Goal: Transaction & Acquisition: Purchase product/service

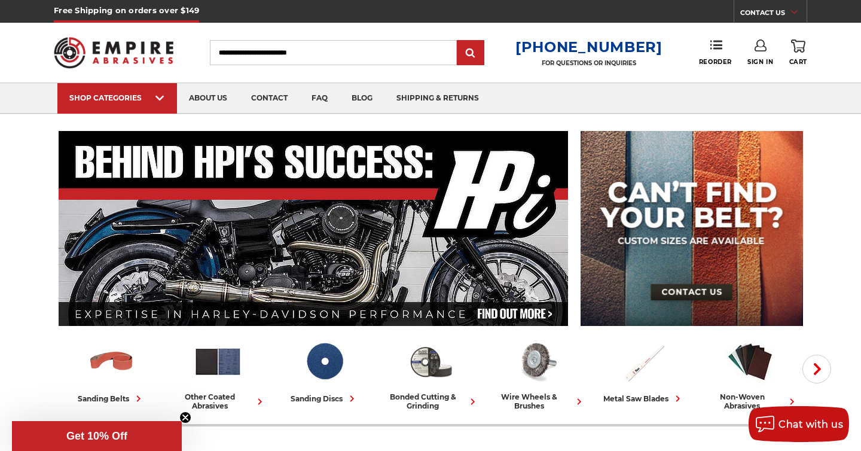
click at [327, 59] on input "Search" at bounding box center [333, 52] width 247 height 25
type input "********"
click at [459, 41] on input "submit" at bounding box center [471, 53] width 24 height 24
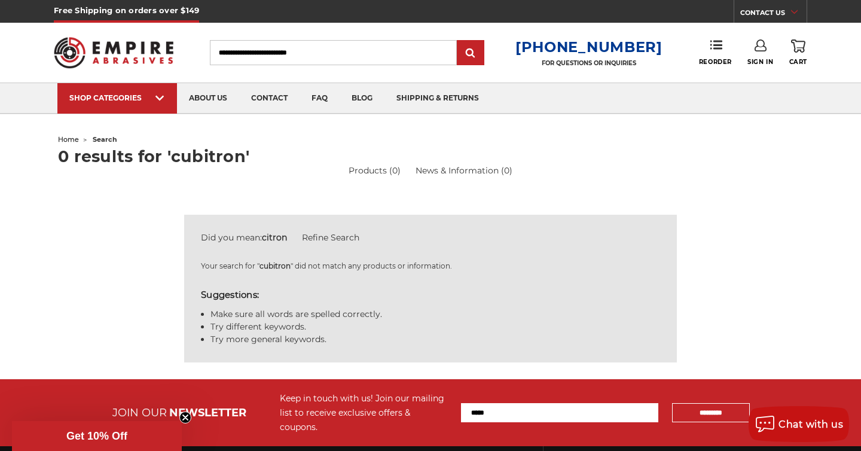
click at [265, 41] on input "Search" at bounding box center [333, 52] width 247 height 25
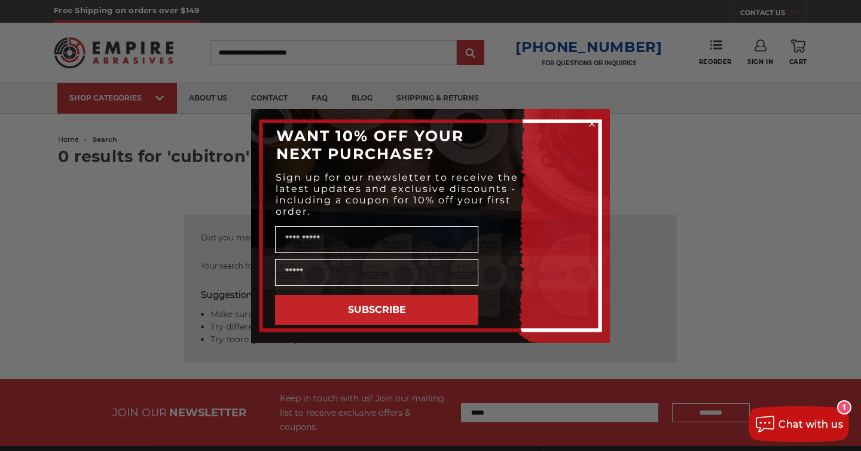
click at [632, 169] on div "Close dialog WANT 10% OFF YOUR NEXT PURCHASE? Sign up for our newsletter to rec…" at bounding box center [430, 225] width 861 height 451
click at [596, 131] on div "WANT 10% OFF YOUR NEXT PURCHASE?" at bounding box center [430, 145] width 335 height 48
click at [596, 121] on circle "Close dialog" at bounding box center [592, 123] width 11 height 11
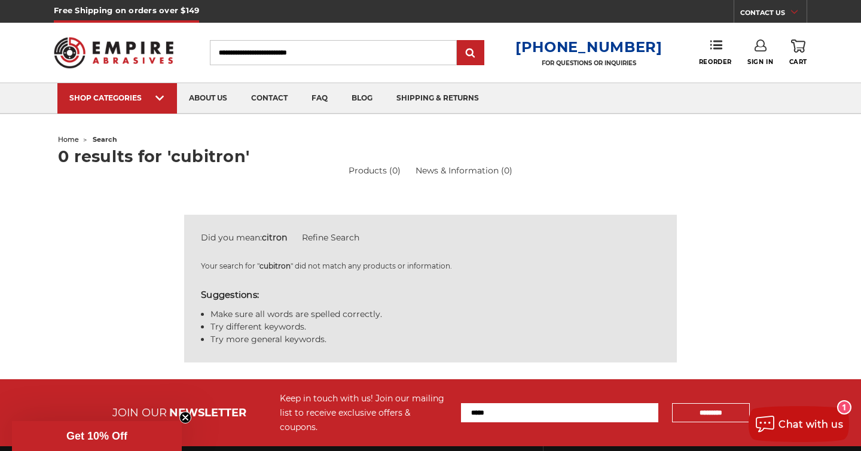
click at [279, 50] on input "Search" at bounding box center [333, 52] width 247 height 25
type input "**********"
click at [459, 41] on input "submit" at bounding box center [471, 53] width 24 height 24
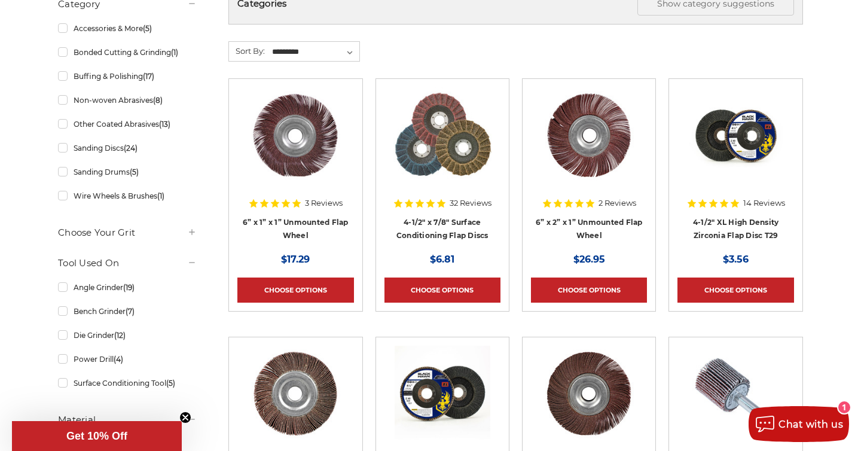
scroll to position [263, 0]
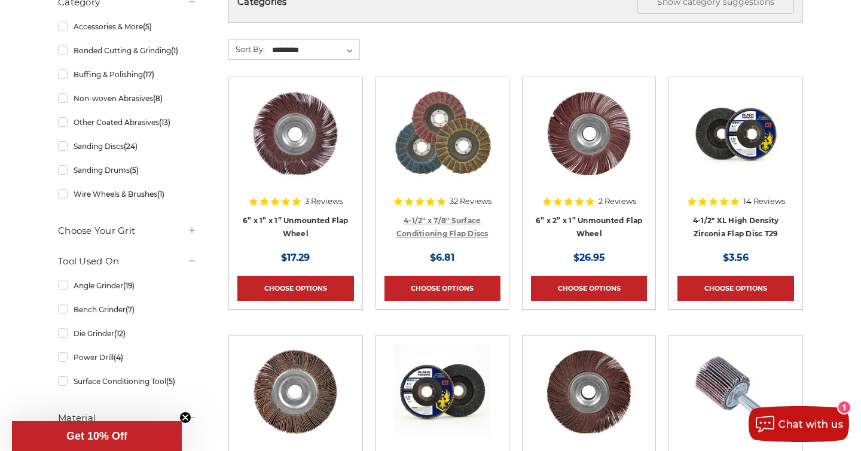
click at [451, 218] on link "4-1/2" x 7/8" Surface Conditioning Flap Discs" at bounding box center [443, 227] width 92 height 23
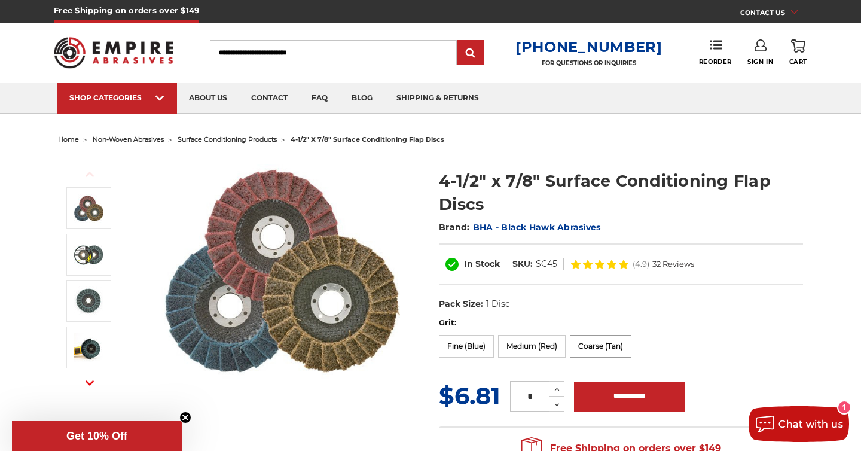
click at [606, 350] on label "Coarse (Tan)" at bounding box center [601, 346] width 62 height 23
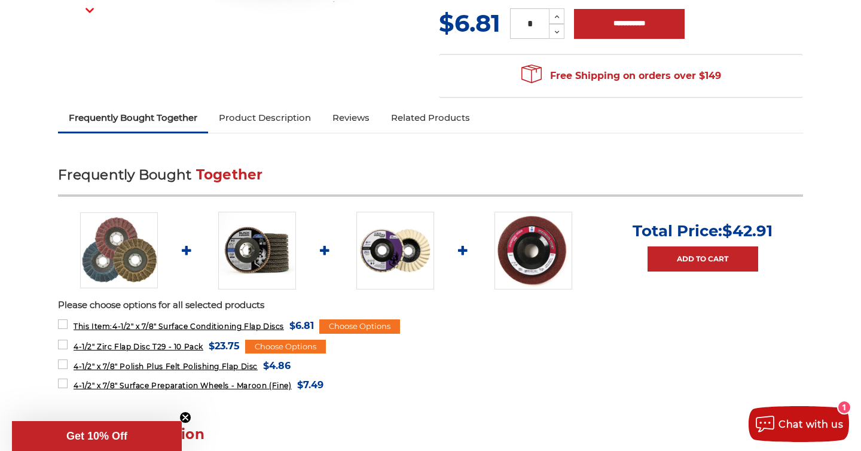
scroll to position [374, 0]
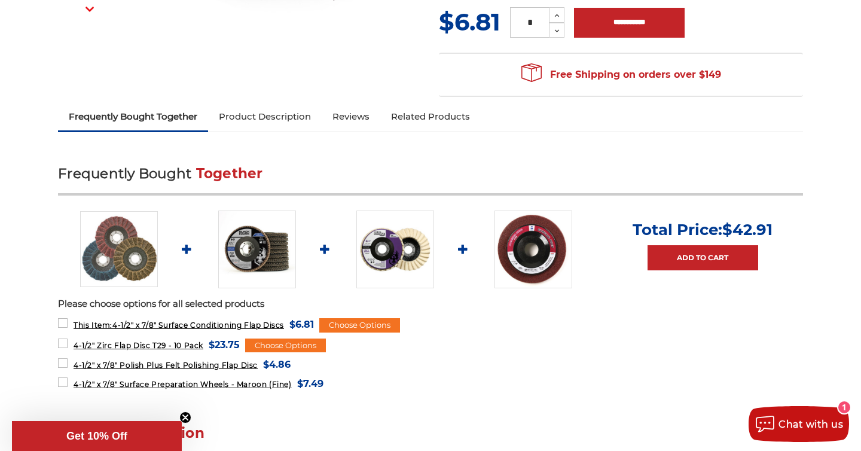
click at [260, 232] on img at bounding box center [257, 250] width 78 height 78
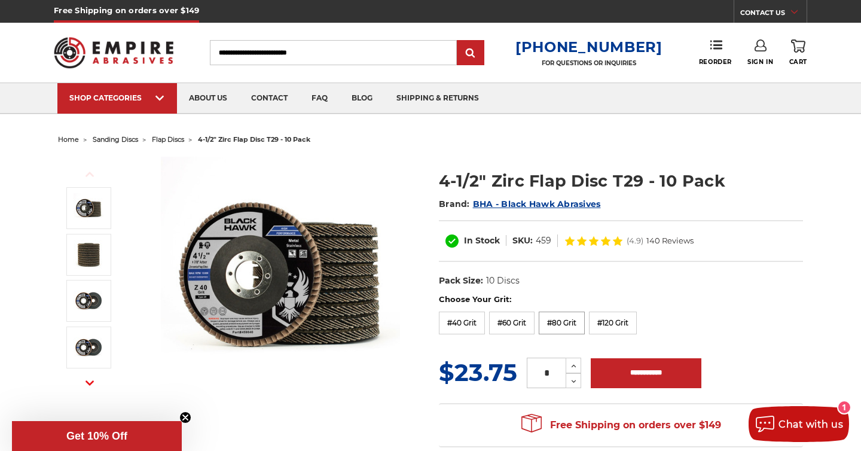
click at [569, 325] on label "#80 Grit" at bounding box center [562, 323] width 46 height 23
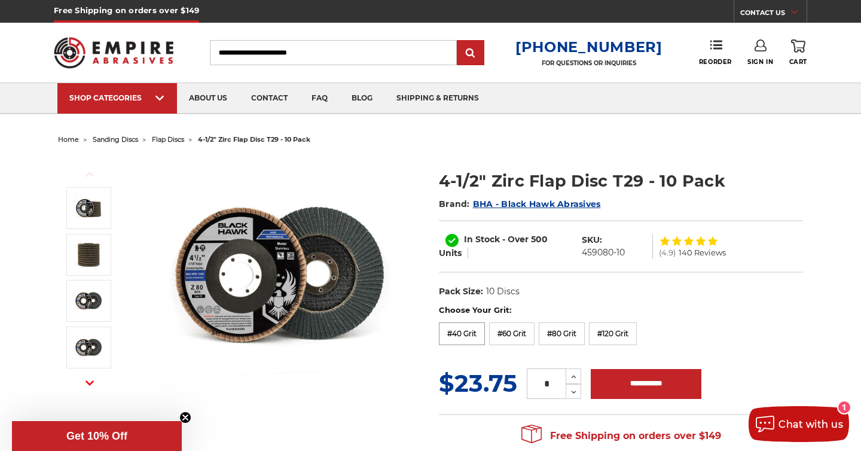
click at [452, 332] on label "#40 Grit" at bounding box center [462, 333] width 46 height 23
click at [521, 337] on label "#60 Grit" at bounding box center [511, 333] width 45 height 23
click at [614, 337] on label "#120 Grit" at bounding box center [613, 333] width 48 height 23
click at [464, 336] on label "#40 Grit" at bounding box center [462, 333] width 46 height 23
click at [75, 138] on span "home" at bounding box center [68, 139] width 21 height 8
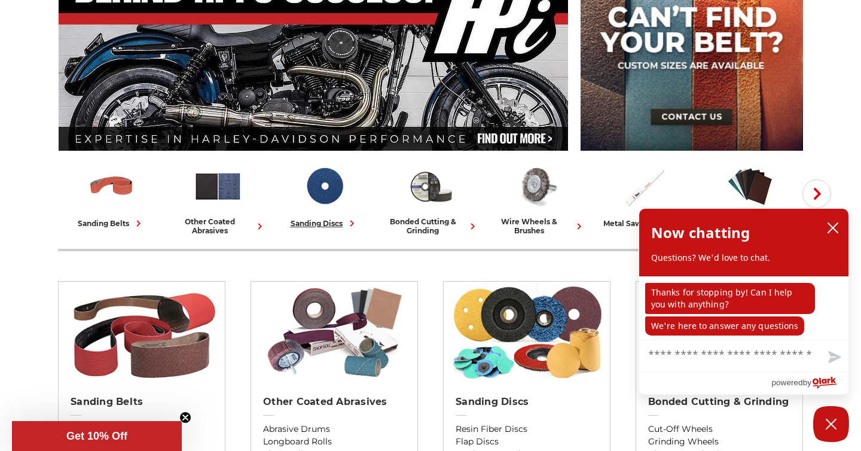
scroll to position [216, 0]
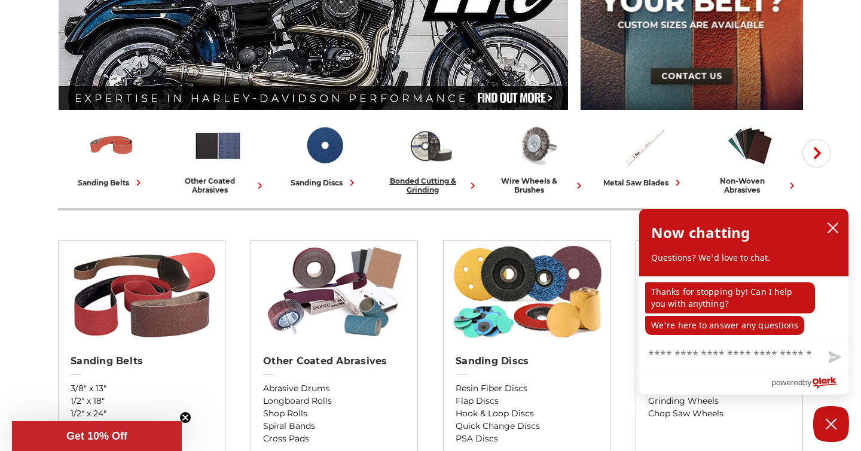
click at [434, 188] on div "bonded cutting & grinding" at bounding box center [430, 185] width 97 height 18
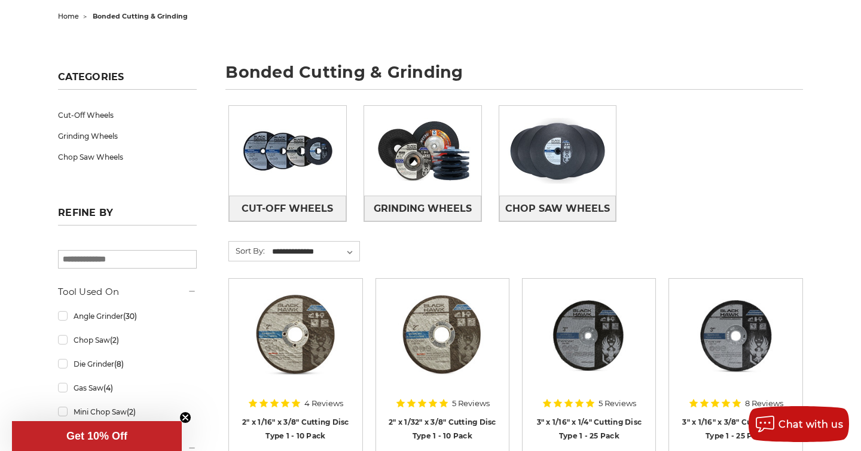
scroll to position [124, 0]
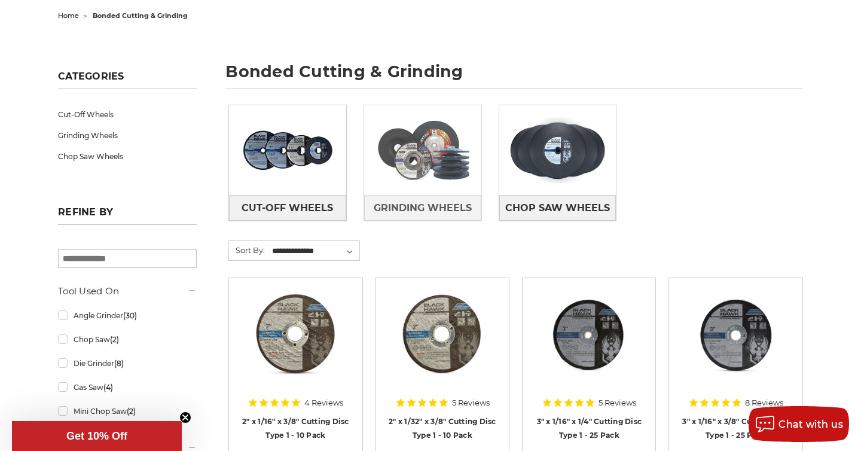
click at [410, 166] on img at bounding box center [422, 150] width 117 height 83
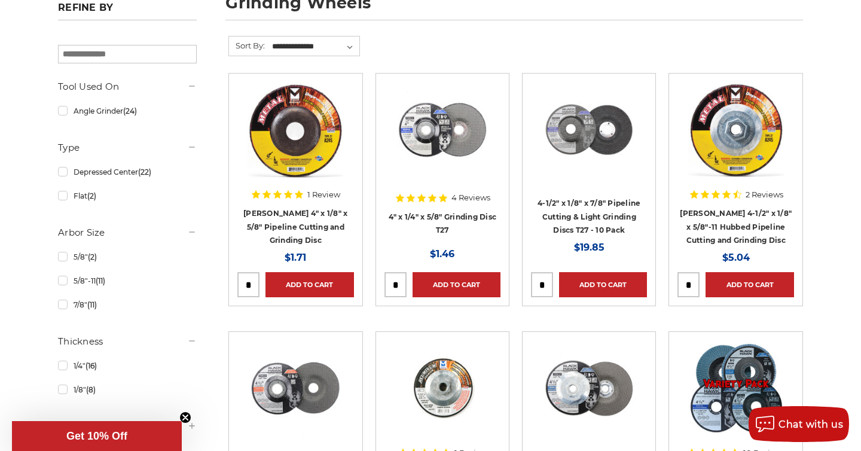
scroll to position [187, 0]
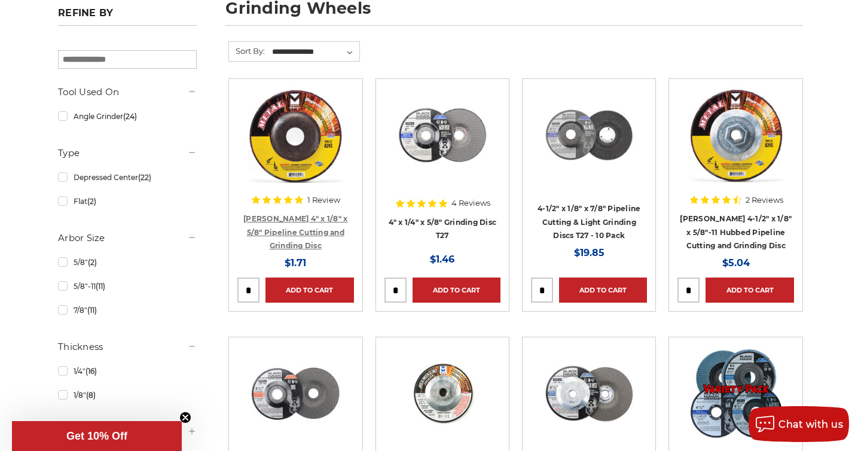
click at [284, 234] on link "[PERSON_NAME] 4" x 1/8" x 5/8" Pipeline Cutting and Grinding Disc" at bounding box center [295, 232] width 104 height 36
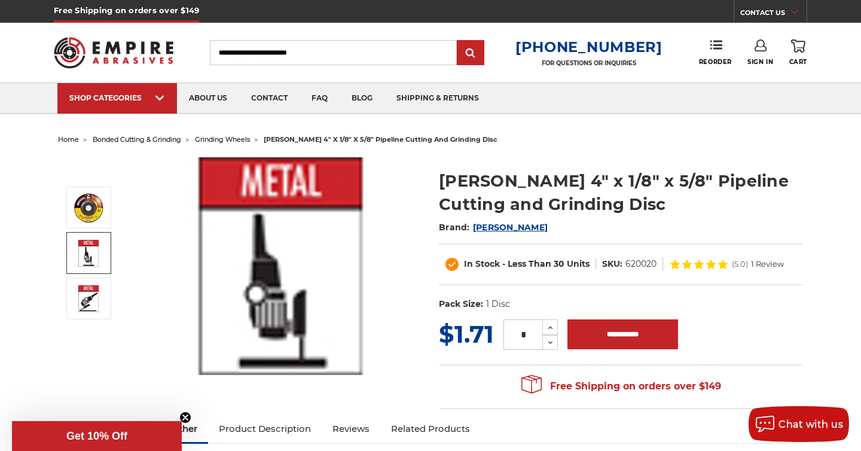
click at [92, 261] on img at bounding box center [89, 253] width 30 height 27
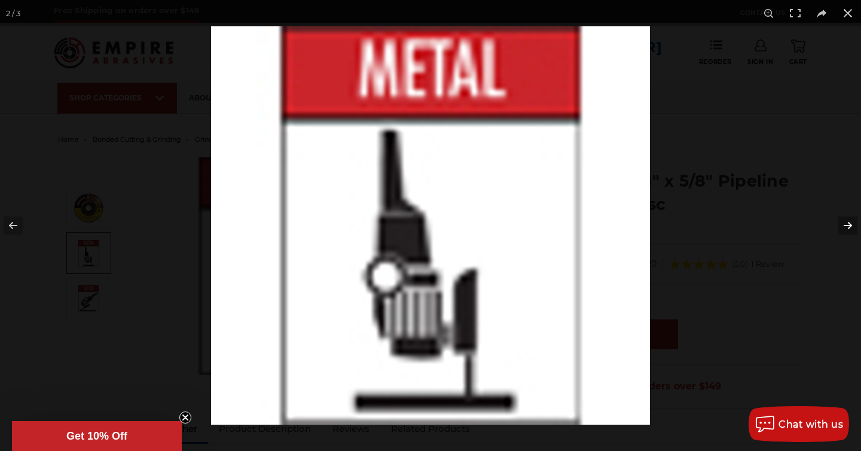
click at [847, 221] on button at bounding box center [840, 226] width 42 height 60
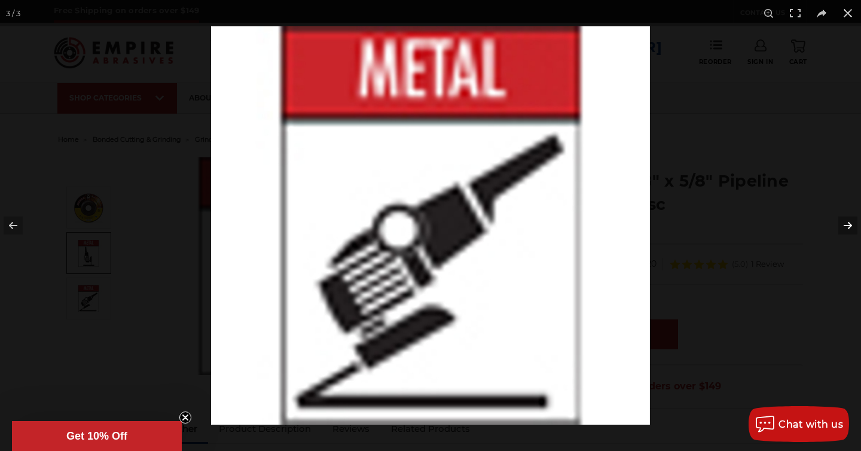
click at [846, 221] on button at bounding box center [840, 226] width 42 height 60
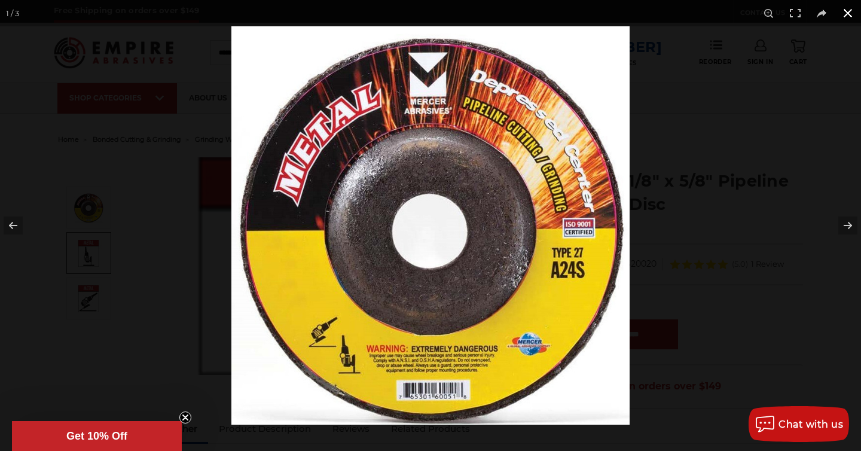
click at [843, 20] on button at bounding box center [848, 13] width 26 height 26
